Goal: Find specific page/section: Find specific page/section

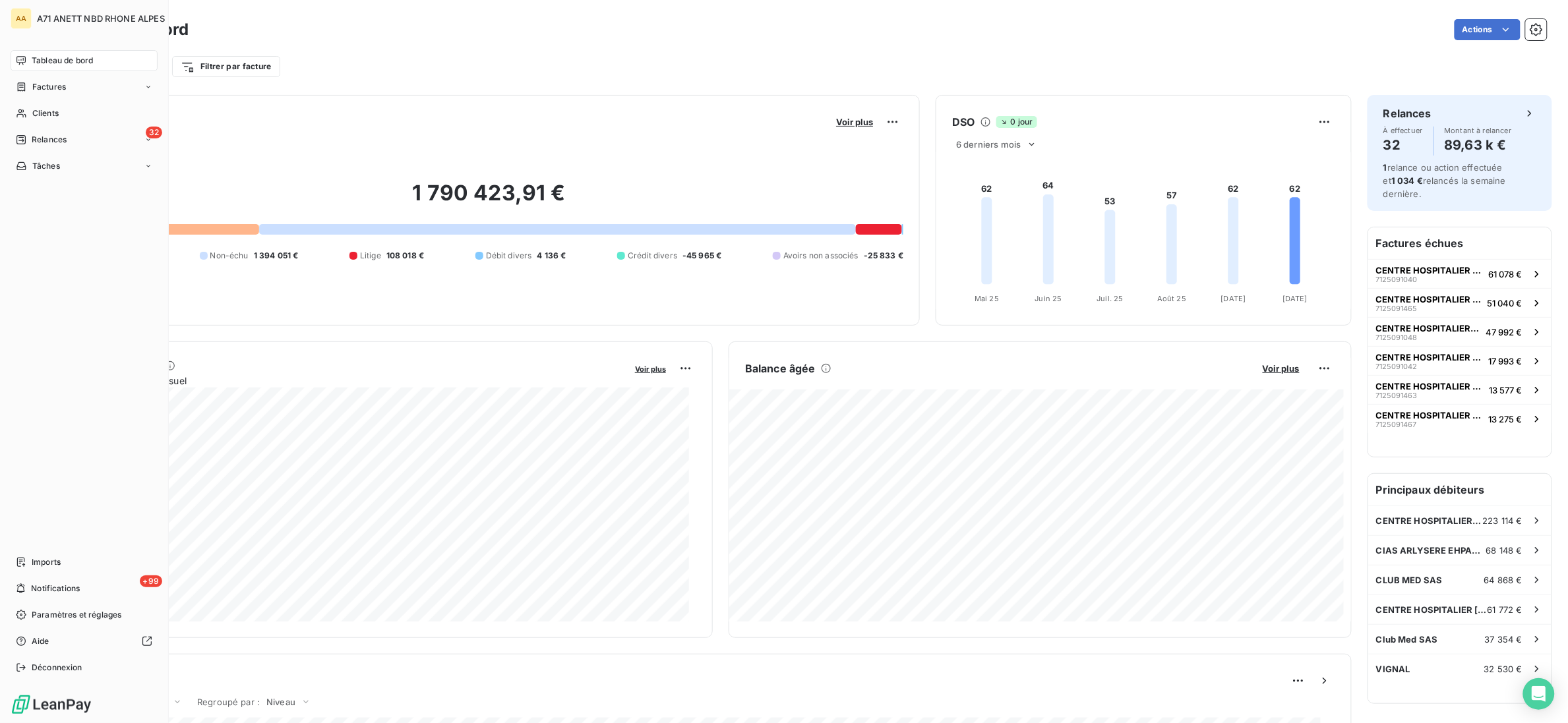
click at [7, 107] on div "AA A71 ANETT NBD RHONE ALPES Tableau de bord Factures Clients 32 Relances Tâche…" at bounding box center [84, 362] width 169 height 723
click at [19, 118] on icon at bounding box center [22, 113] width 11 height 11
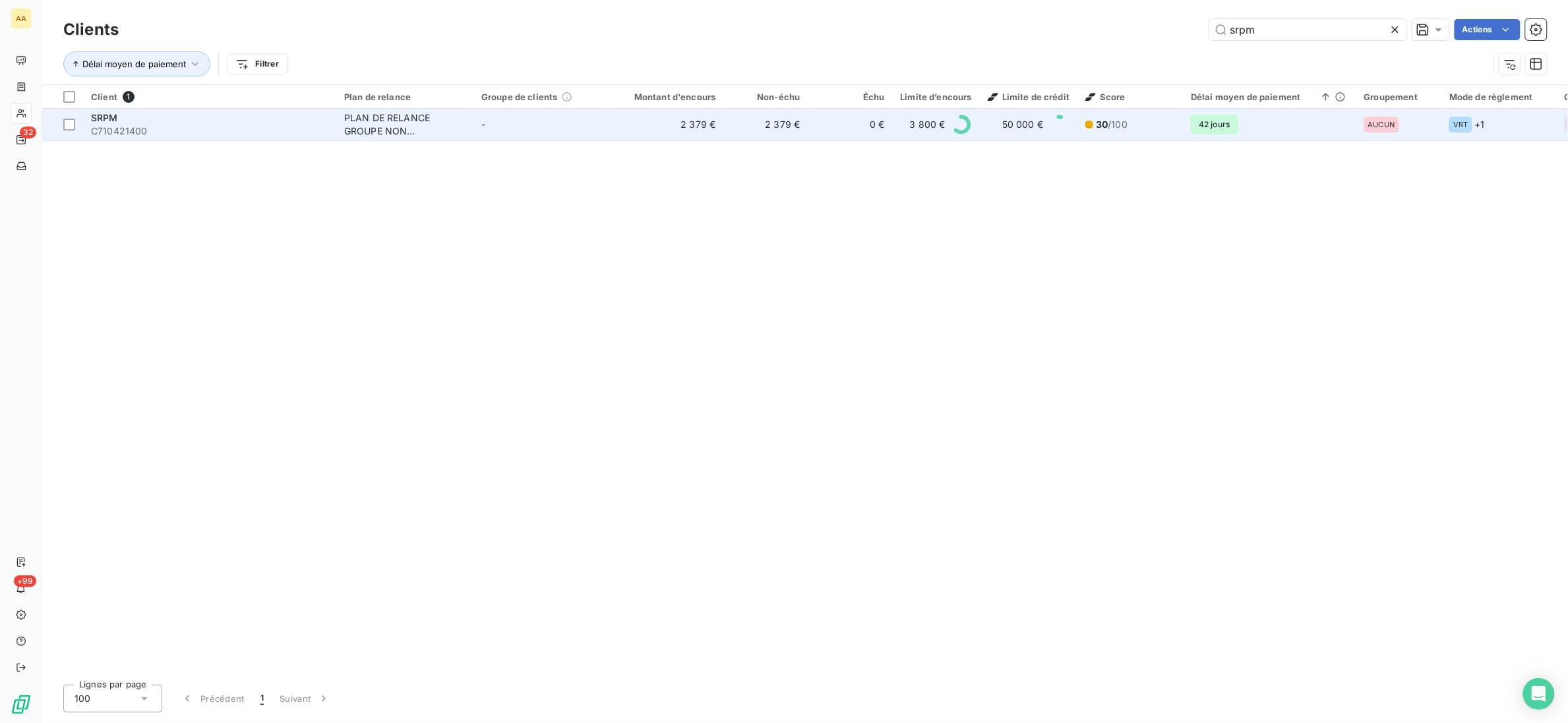
type input "srpm"
click at [212, 125] on span "C710421400" at bounding box center [209, 131] width 237 height 13
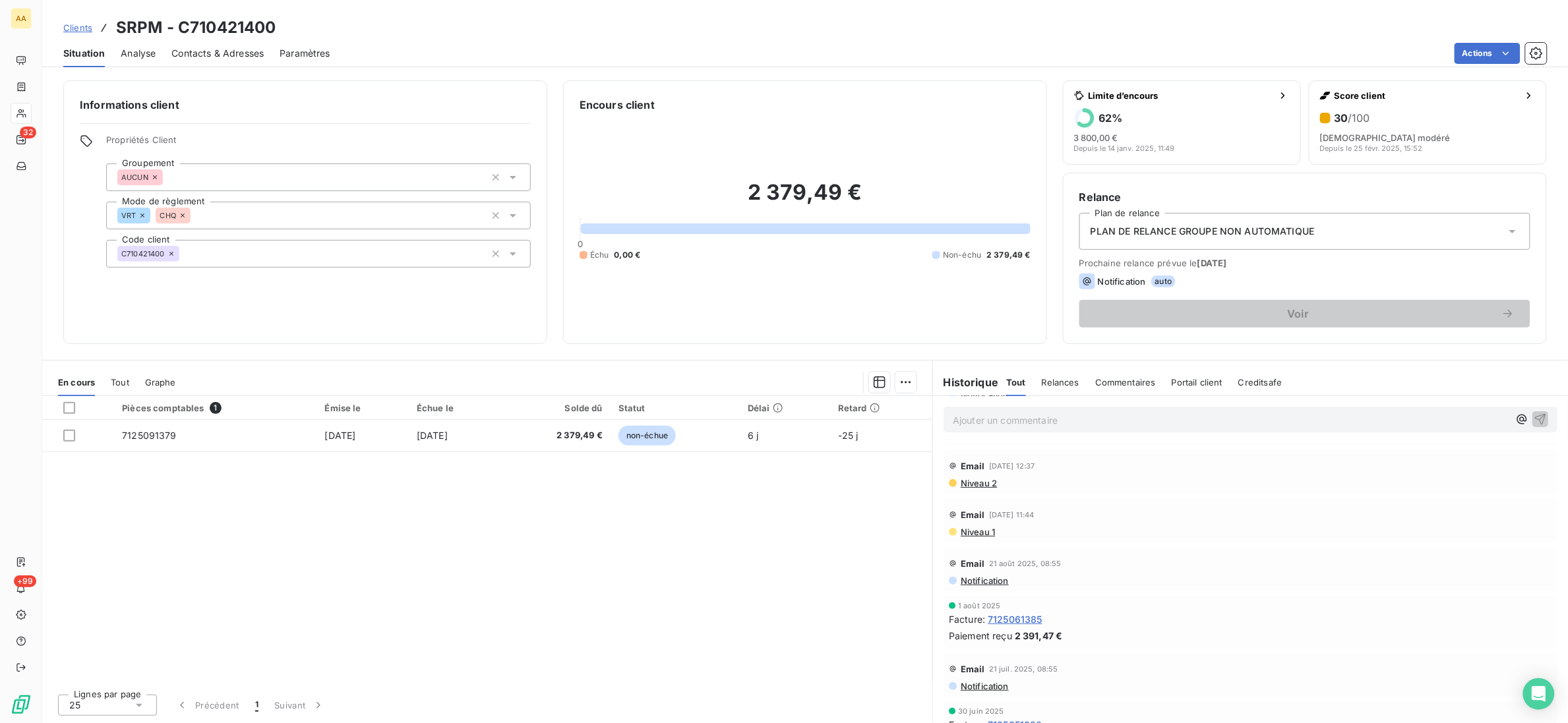
scroll to position [98, 0]
click at [988, 534] on span "Message reçu" at bounding box center [979, 533] width 60 height 11
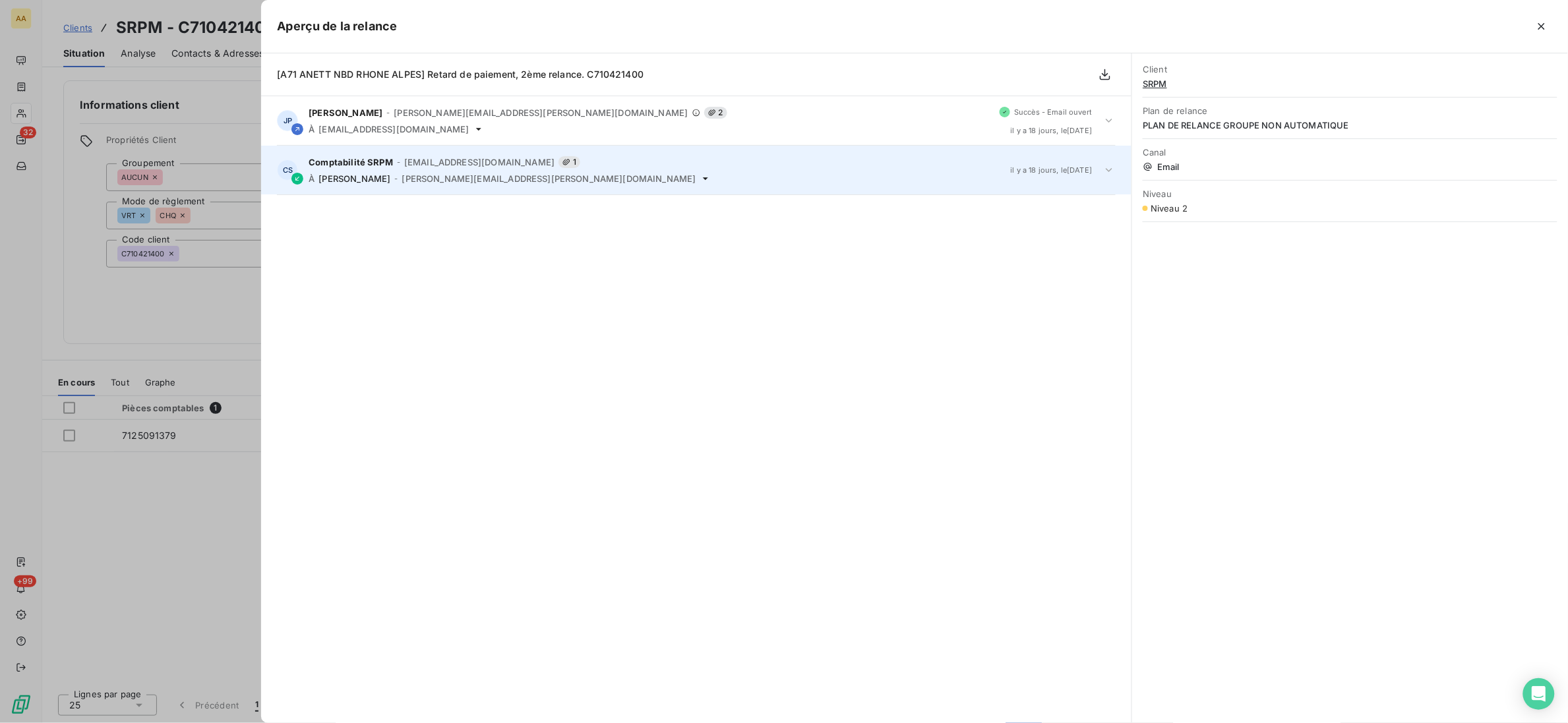
click at [456, 176] on span "[PERSON_NAME][EMAIL_ADDRESS][PERSON_NAME][DOMAIN_NAME]" at bounding box center [549, 178] width 294 height 11
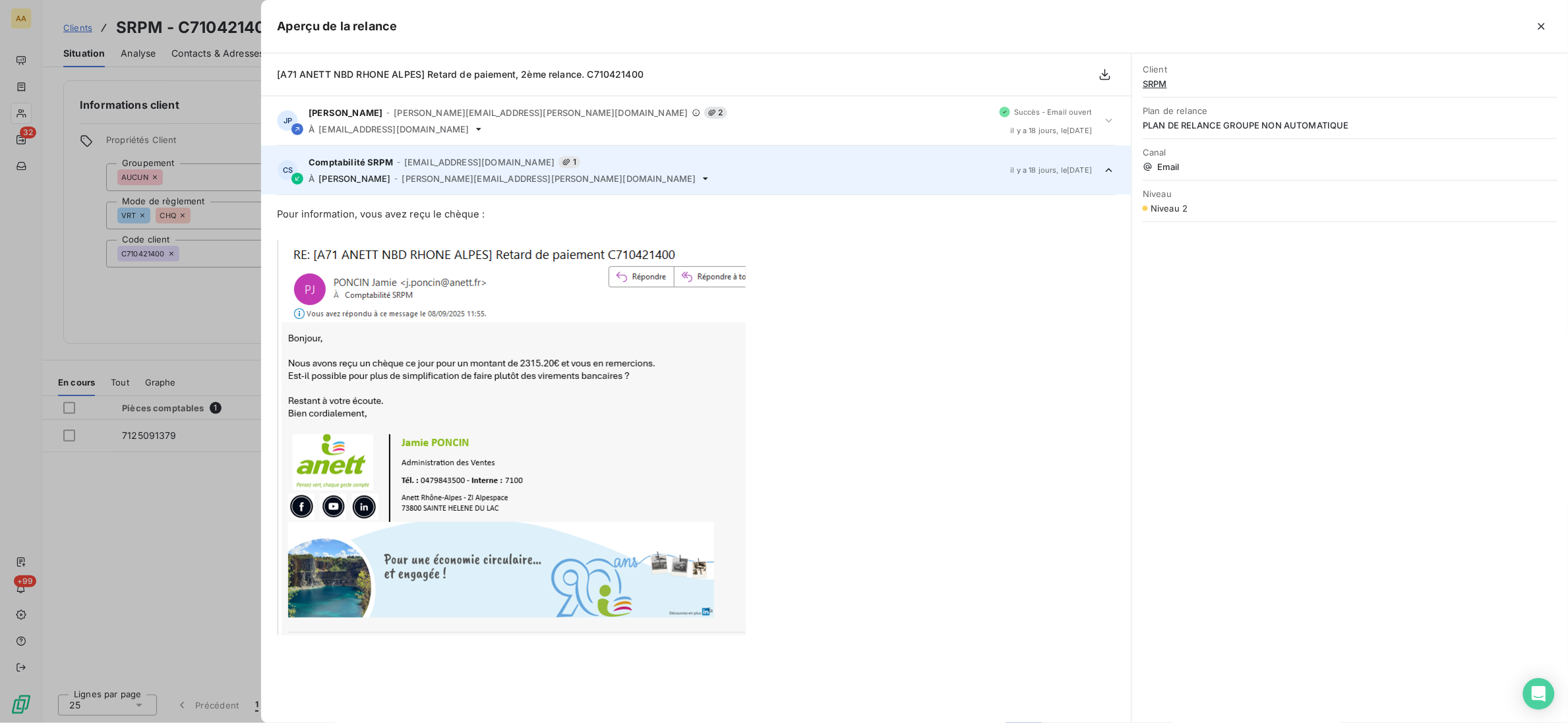
scroll to position [49, 0]
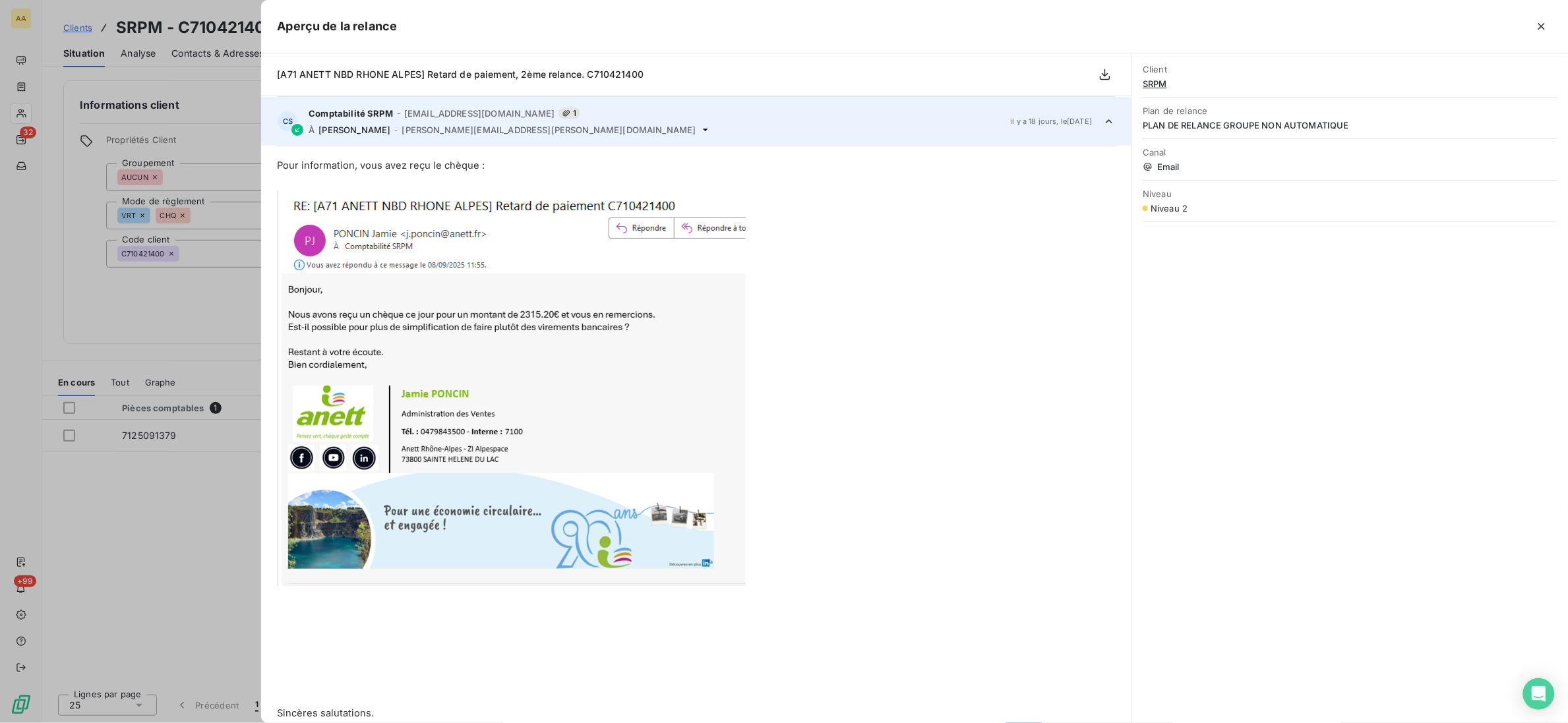
click at [952, 347] on span at bounding box center [696, 388] width 838 height 396
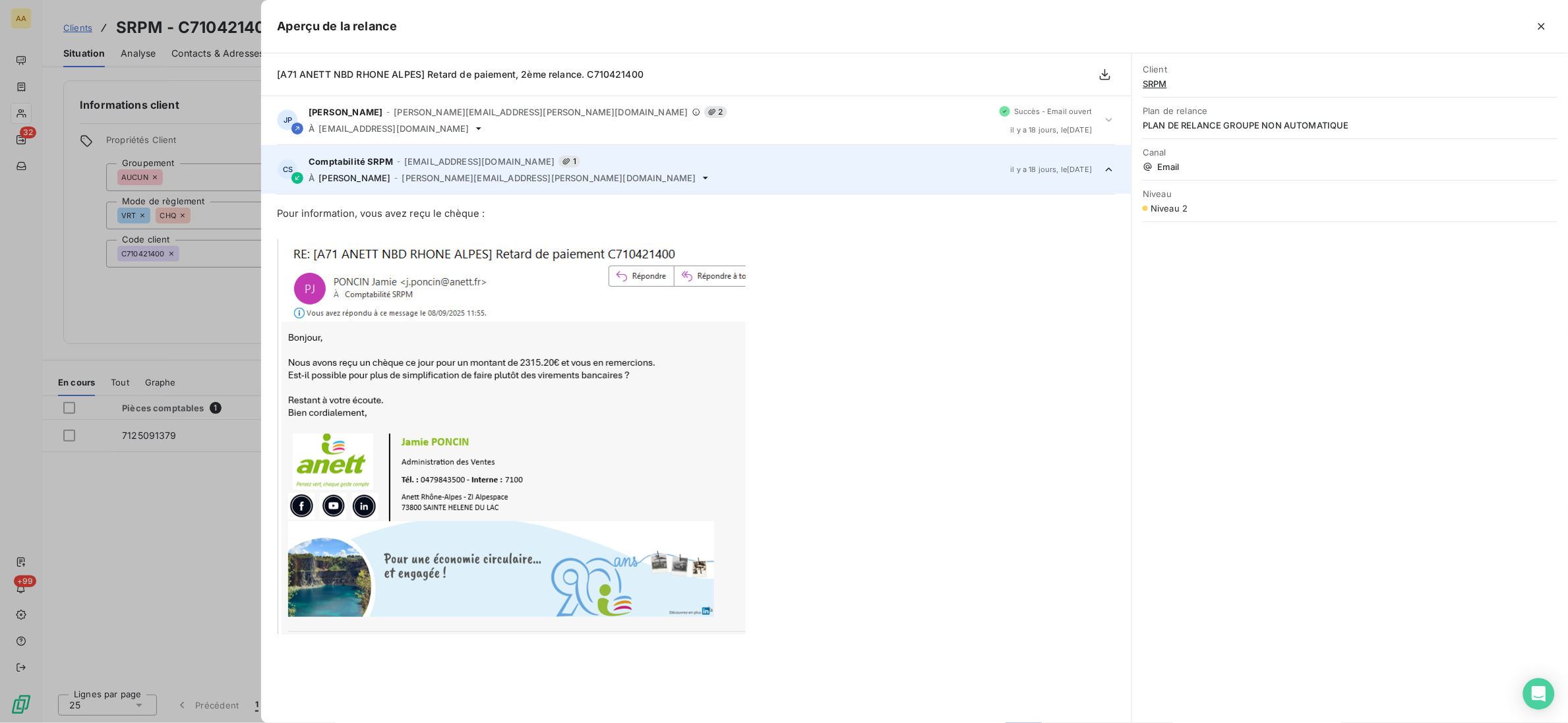
scroll to position [0, 0]
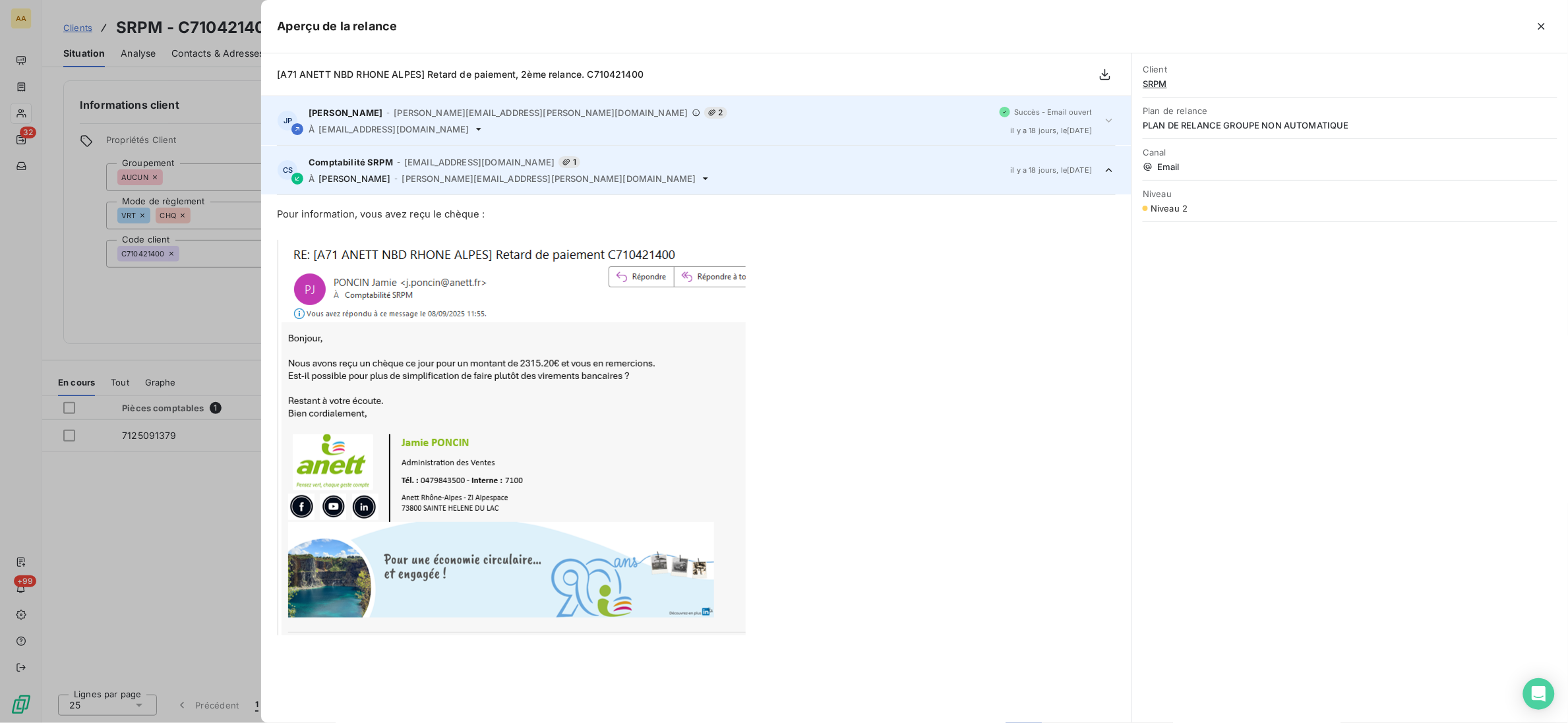
click at [406, 111] on span "[PERSON_NAME][EMAIL_ADDRESS][PERSON_NAME][DOMAIN_NAME]" at bounding box center [540, 112] width 294 height 11
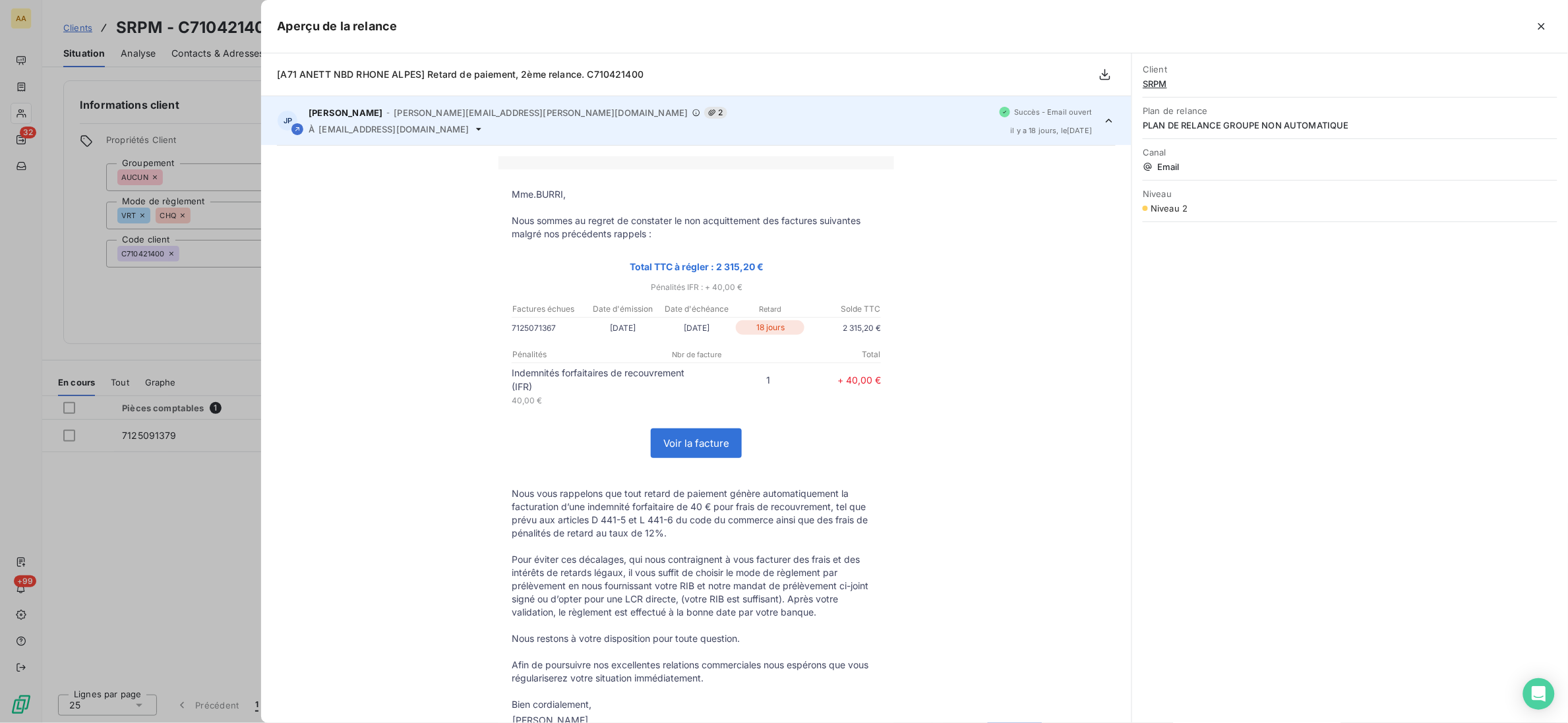
click at [443, 112] on span "[PERSON_NAME][EMAIL_ADDRESS][PERSON_NAME][DOMAIN_NAME]" at bounding box center [540, 112] width 294 height 11
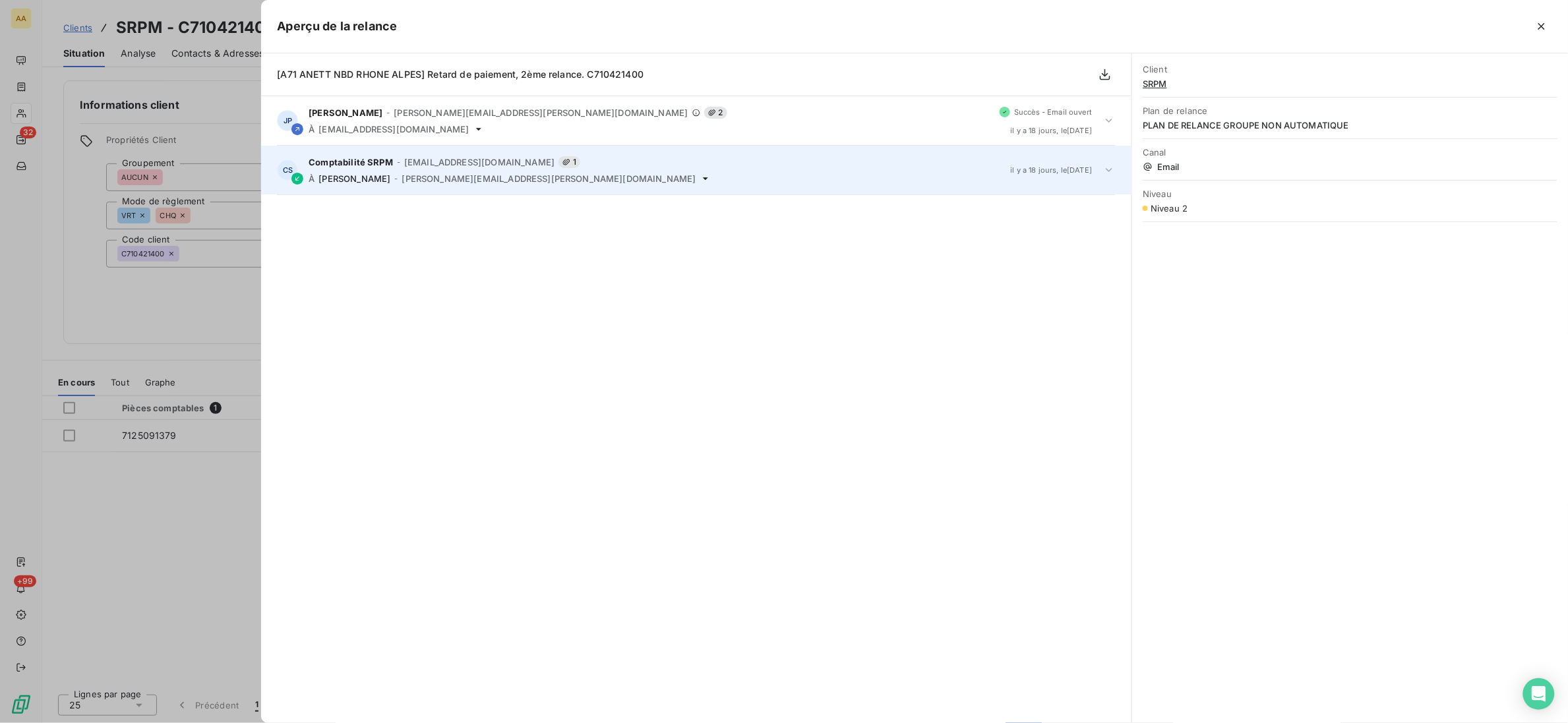
click at [405, 176] on span "[PERSON_NAME][EMAIL_ADDRESS][PERSON_NAME][DOMAIN_NAME]" at bounding box center [549, 178] width 294 height 11
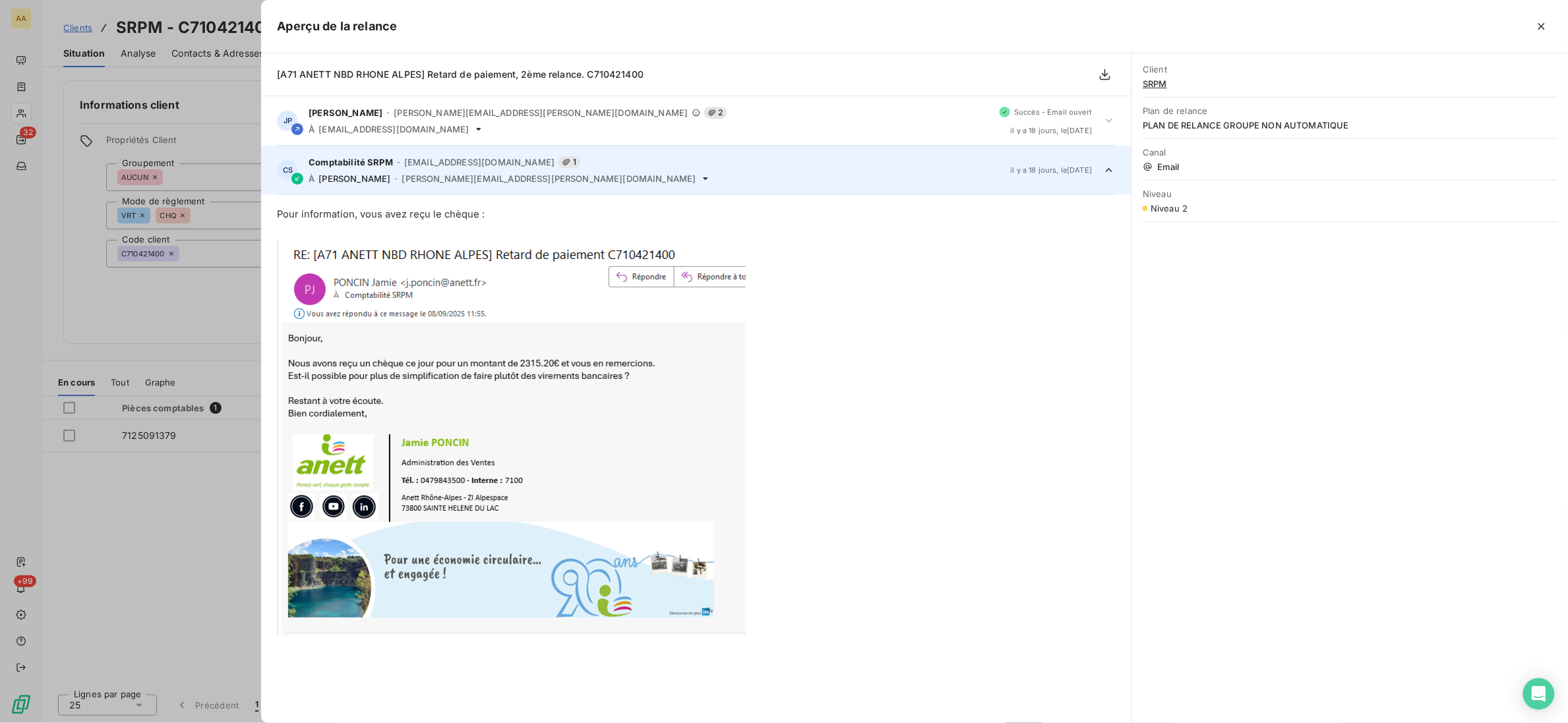
click at [208, 300] on div at bounding box center [784, 362] width 1568 height 723
